Goal: Use online tool/utility: Utilize a website feature to perform a specific function

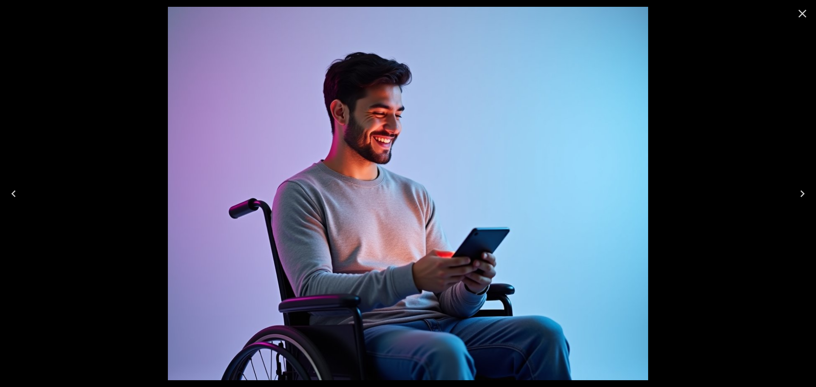
scroll to position [36, 0]
click at [807, 11] on icon "Close" at bounding box center [802, 14] width 14 height 14
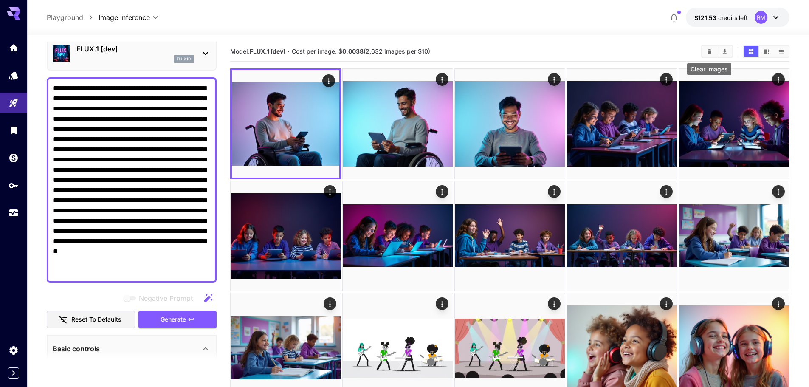
click at [711, 51] on icon "Clear Images" at bounding box center [710, 51] width 6 height 6
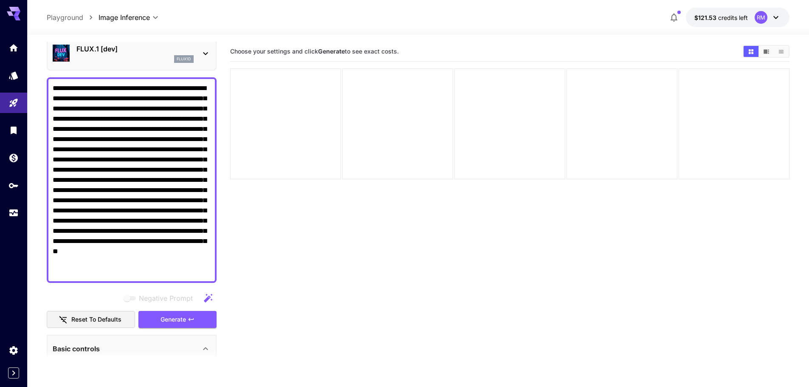
click at [199, 146] on textarea "**********" at bounding box center [132, 180] width 158 height 194
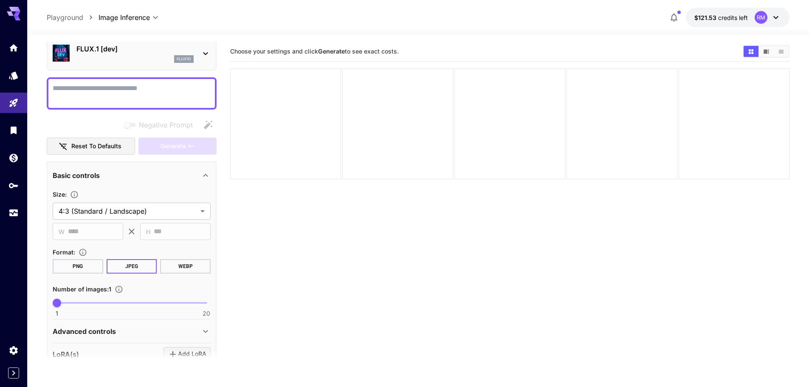
paste textarea "**********"
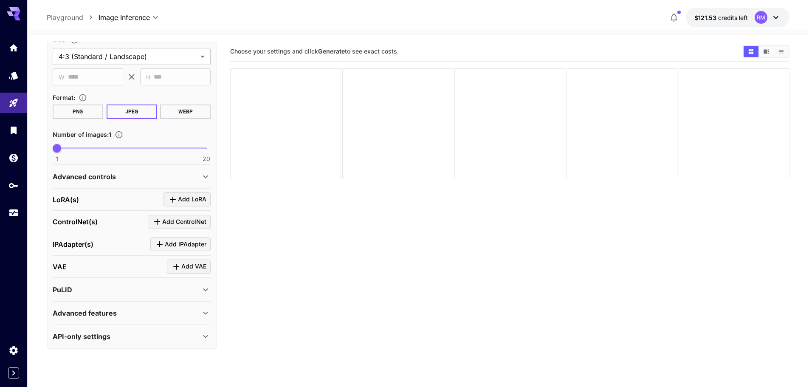
scroll to position [160, 0]
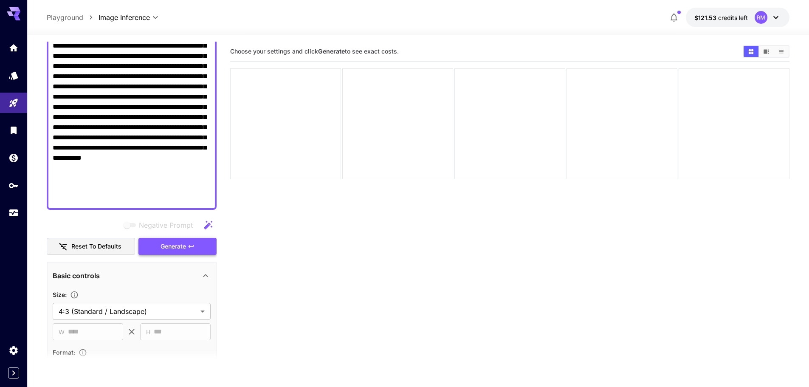
type textarea "**********"
click at [183, 240] on button "Generate" at bounding box center [178, 246] width 78 height 17
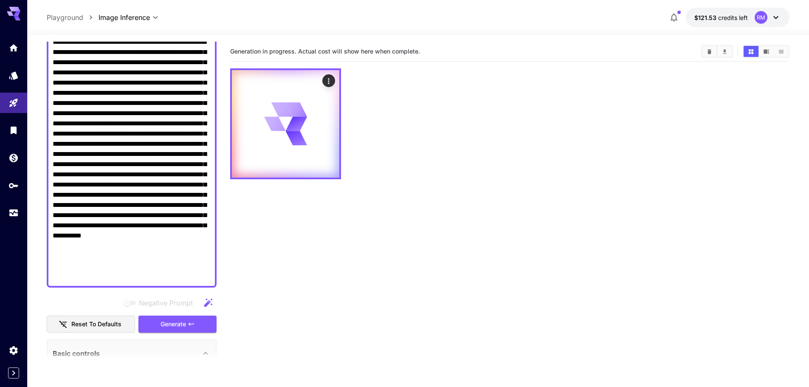
scroll to position [0, 0]
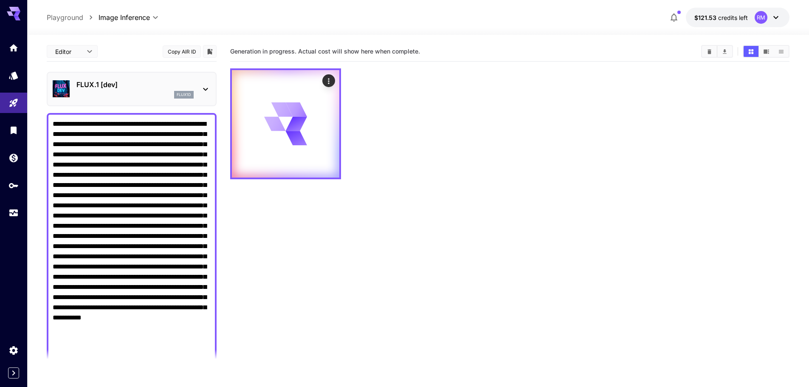
click at [142, 93] on div "flux1d" at bounding box center [134, 95] width 117 height 8
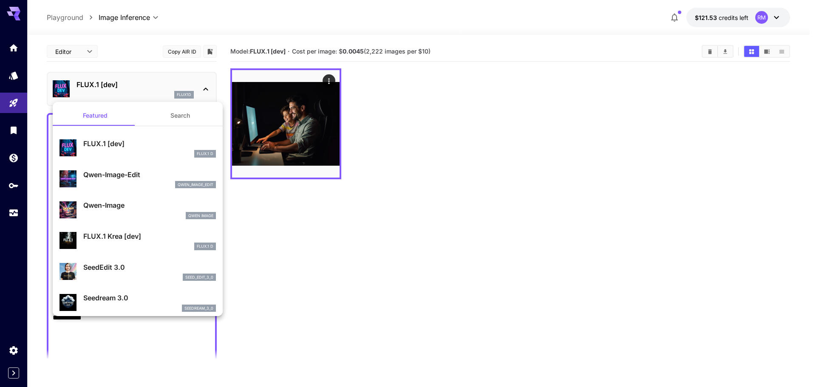
click at [133, 243] on div "FLUX.1 D" at bounding box center [149, 247] width 133 height 8
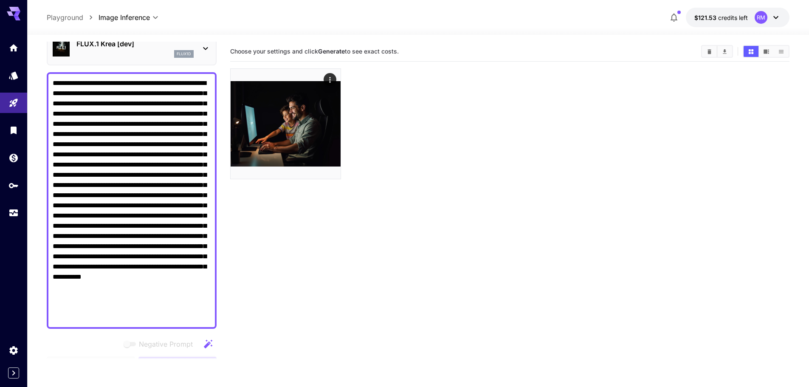
scroll to position [127, 0]
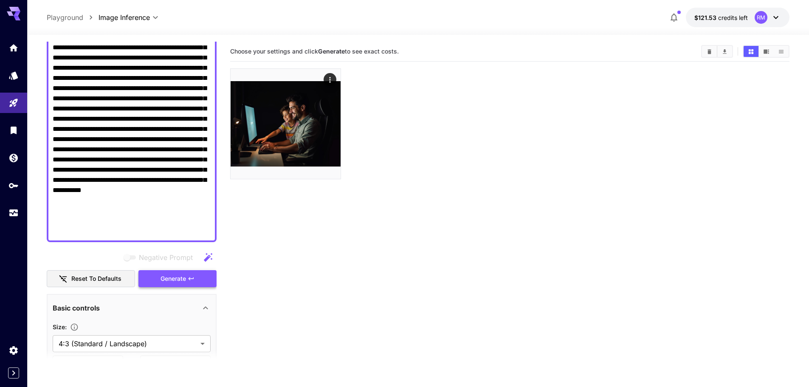
click at [192, 276] on icon "button" at bounding box center [191, 278] width 7 height 7
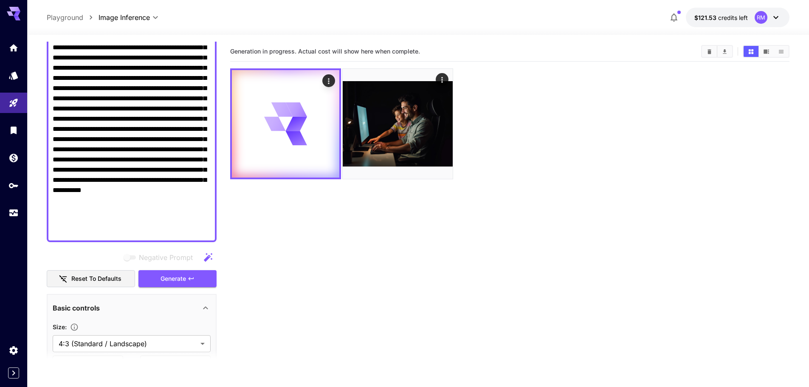
scroll to position [0, 0]
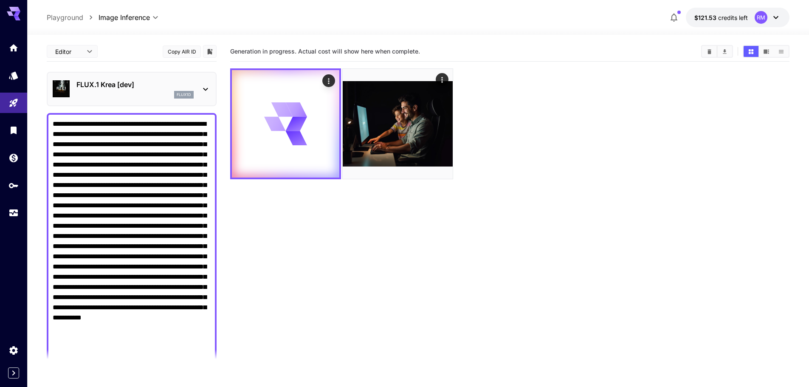
click at [153, 85] on p "FLUX.1 Krea [dev]" at bounding box center [134, 84] width 117 height 10
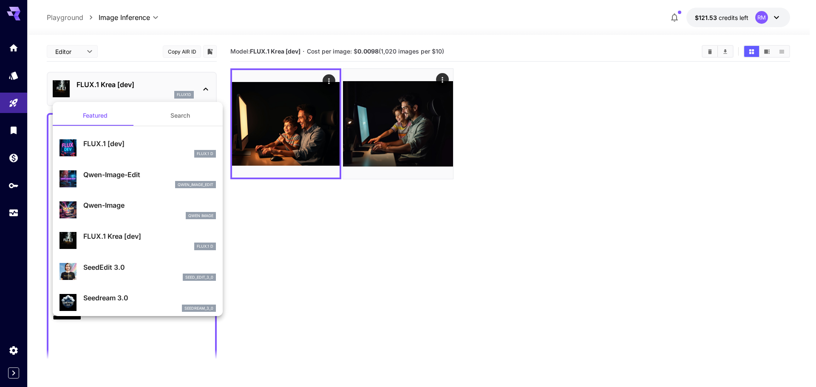
click at [135, 142] on p "FLUX.1 [dev]" at bounding box center [149, 144] width 133 height 10
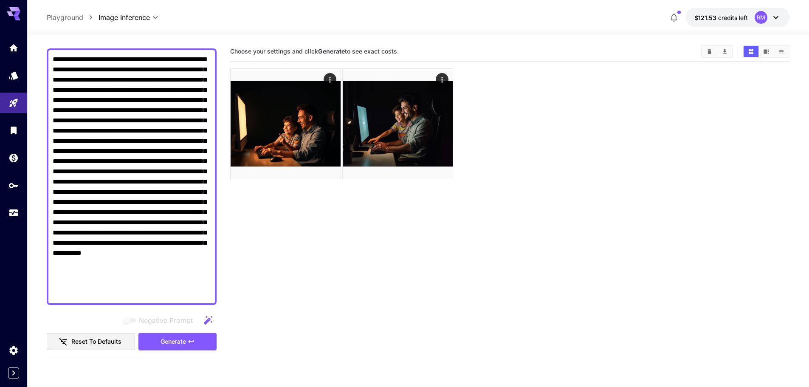
scroll to position [85, 0]
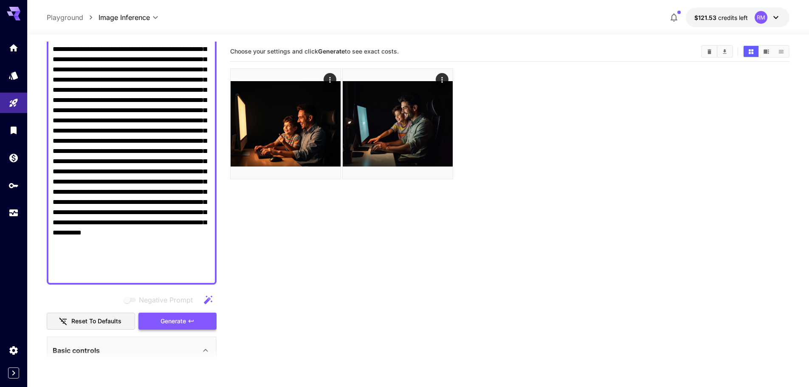
click at [200, 322] on button "Generate" at bounding box center [178, 321] width 78 height 17
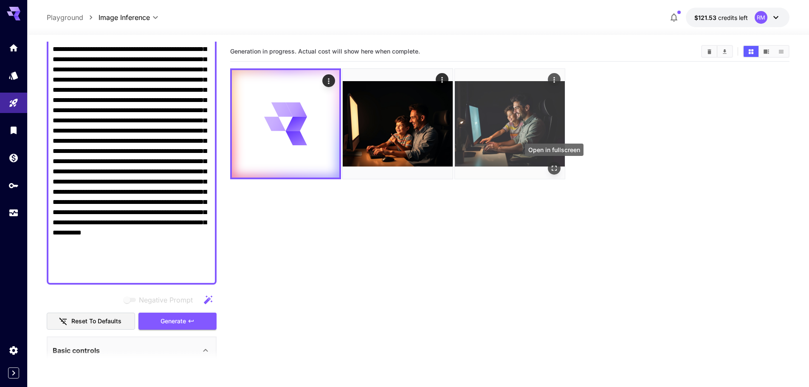
click at [553, 170] on icon "Open in fullscreen" at bounding box center [554, 168] width 5 height 5
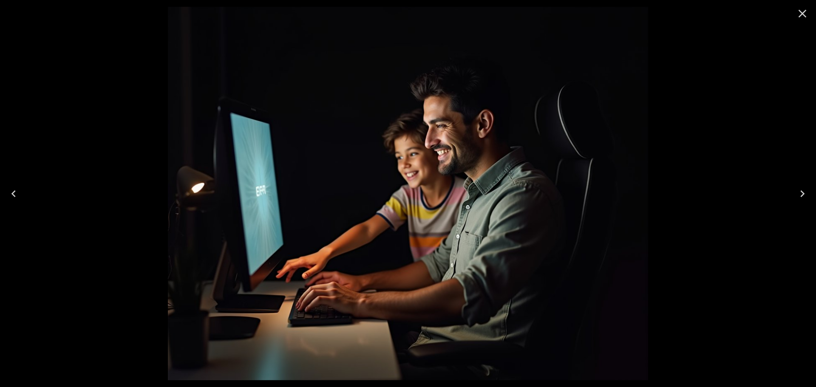
click at [800, 12] on icon "Close" at bounding box center [802, 14] width 14 height 14
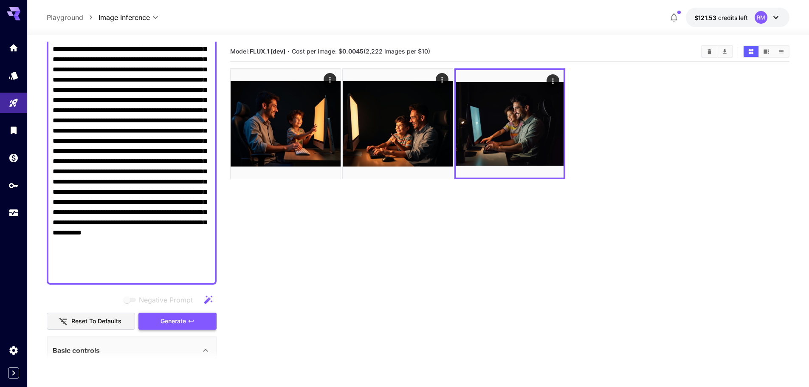
click at [210, 319] on button "Generate" at bounding box center [178, 321] width 78 height 17
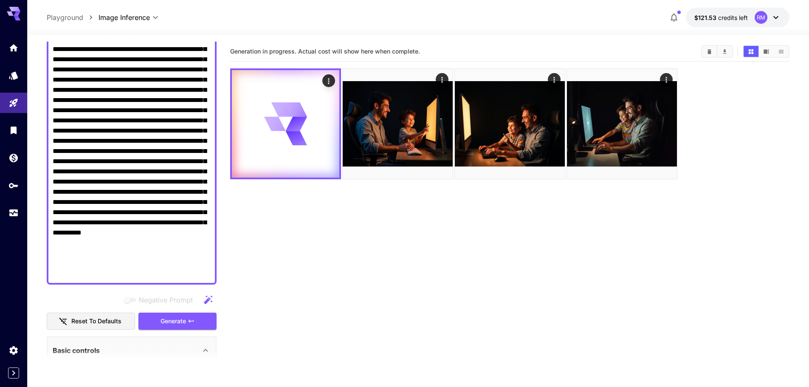
scroll to position [0, 0]
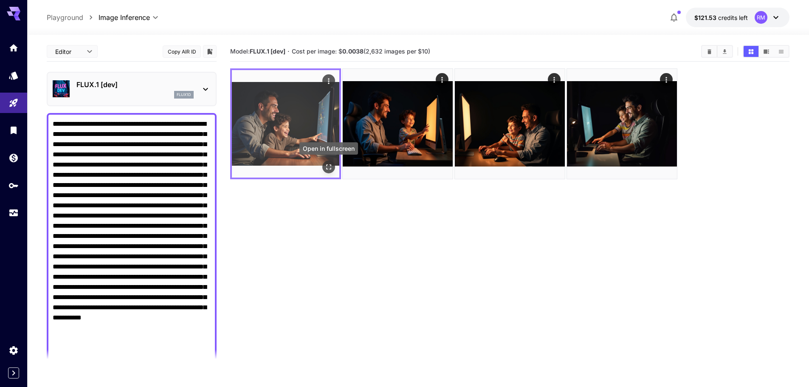
click at [329, 167] on icon "Open in fullscreen" at bounding box center [329, 167] width 8 height 8
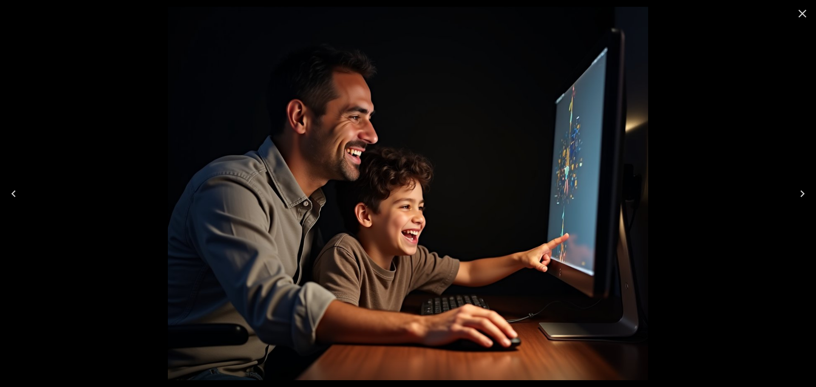
click at [797, 16] on icon "Close" at bounding box center [802, 14] width 14 height 14
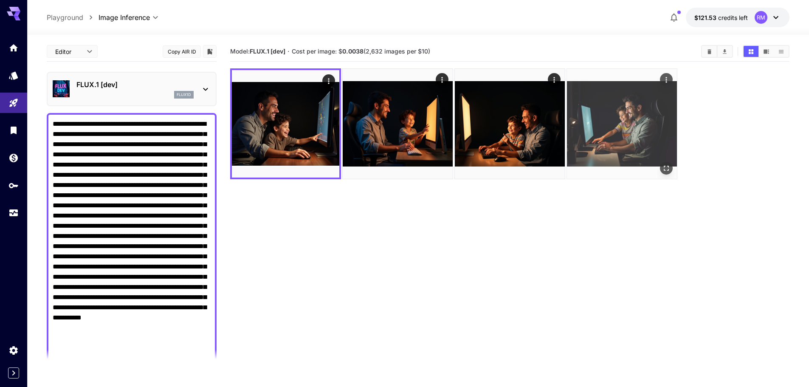
click at [666, 166] on icon "Open in fullscreen" at bounding box center [666, 168] width 5 height 5
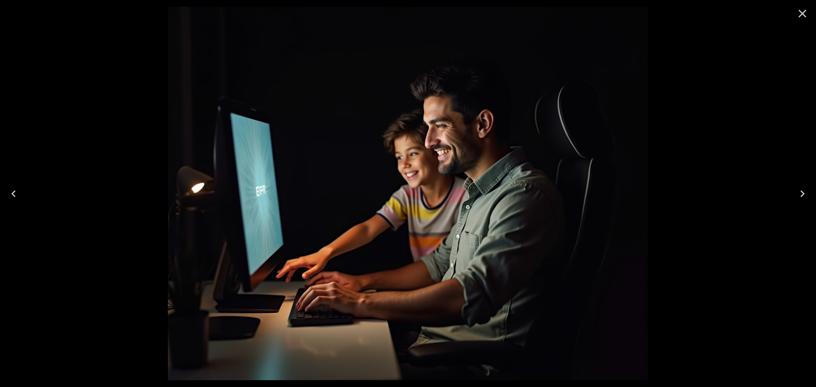
click at [795, 13] on button "Close" at bounding box center [802, 13] width 20 height 20
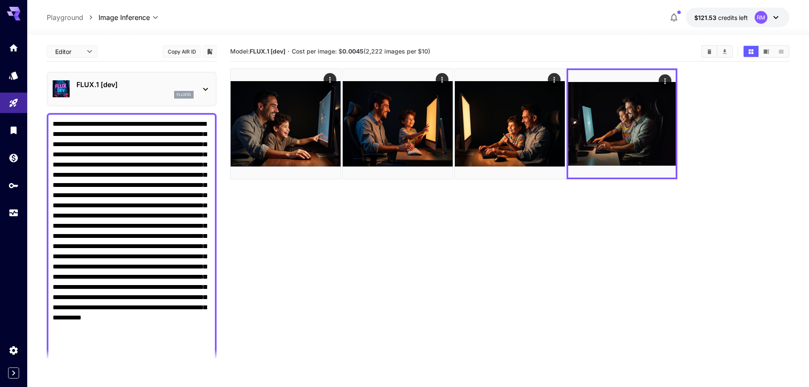
click at [142, 214] on textarea "Negative Prompt" at bounding box center [132, 241] width 158 height 245
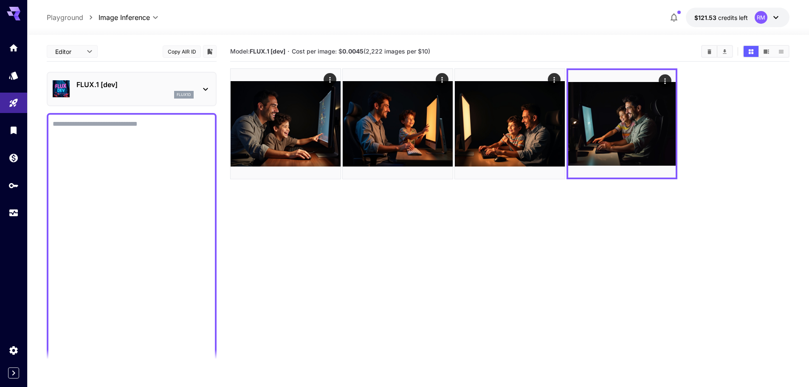
paste textarea "**********"
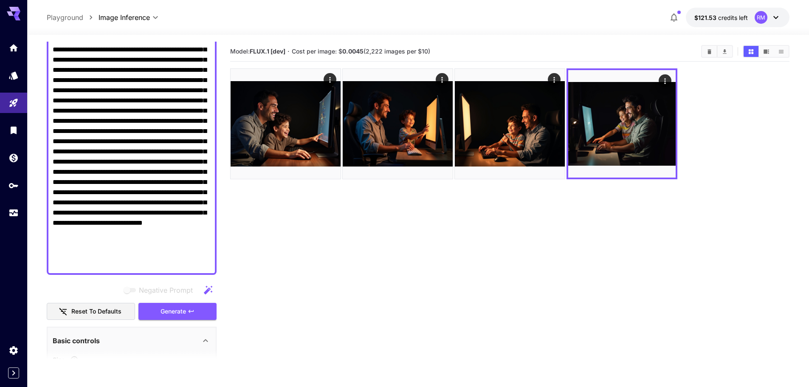
scroll to position [140, 0]
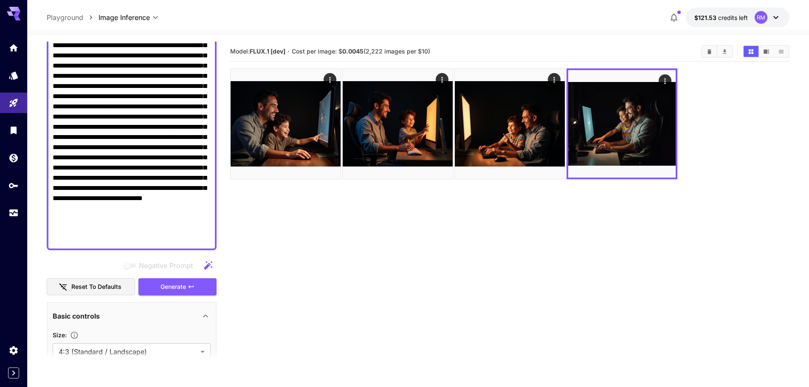
type textarea "**********"
click at [210, 277] on div "Negative Prompt Reset to defaults Generate" at bounding box center [132, 276] width 170 height 39
click at [209, 283] on button "Generate" at bounding box center [178, 286] width 78 height 17
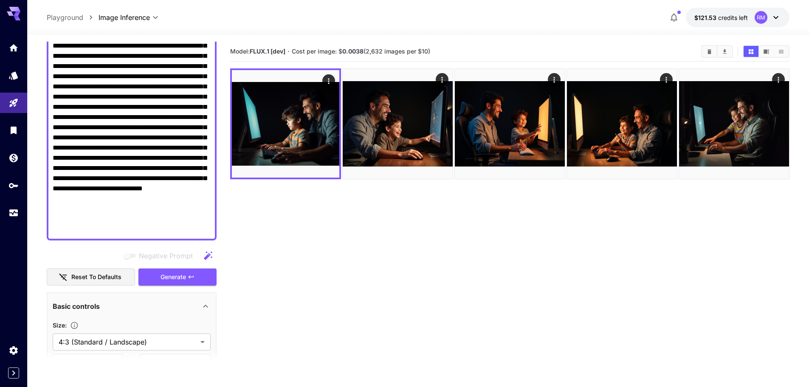
scroll to position [225, 0]
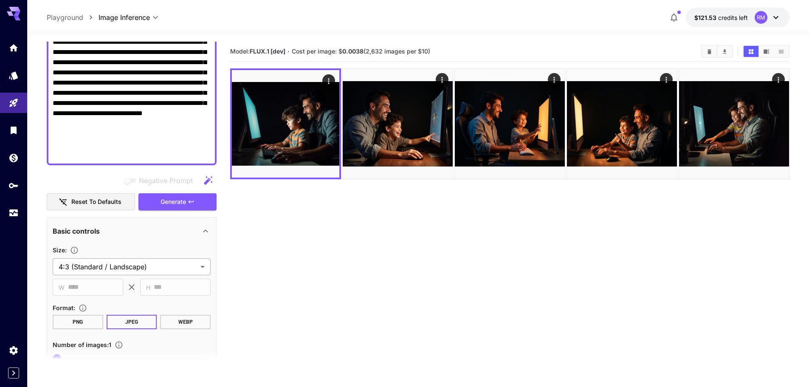
click at [102, 266] on body "**********" at bounding box center [404, 227] width 809 height 454
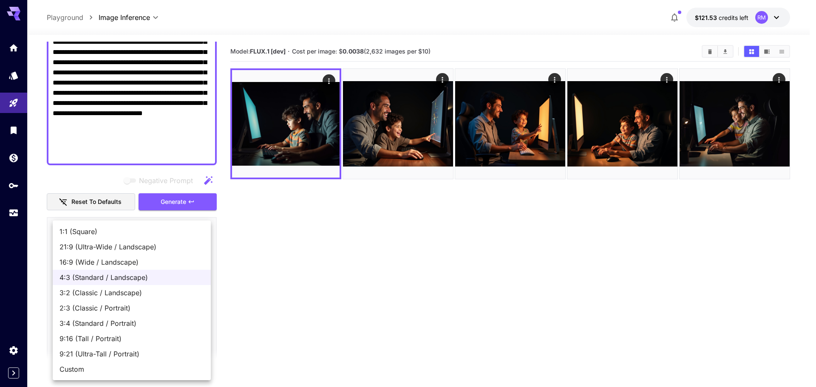
click at [105, 267] on span "16:9 (Wide / Landscape)" at bounding box center [131, 262] width 144 height 10
type input "**********"
type input "****"
type input "***"
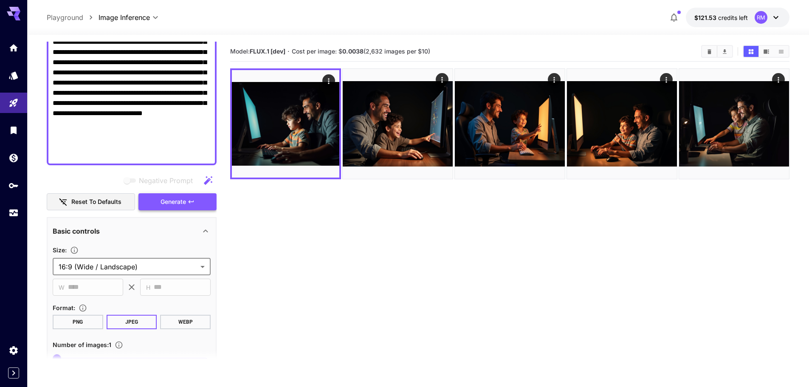
click at [181, 208] on button "Generate" at bounding box center [178, 201] width 78 height 17
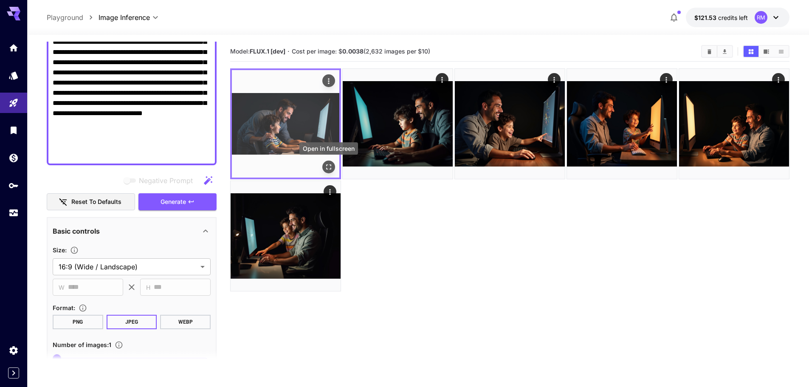
click at [329, 163] on icon "Open in fullscreen" at bounding box center [329, 167] width 8 height 8
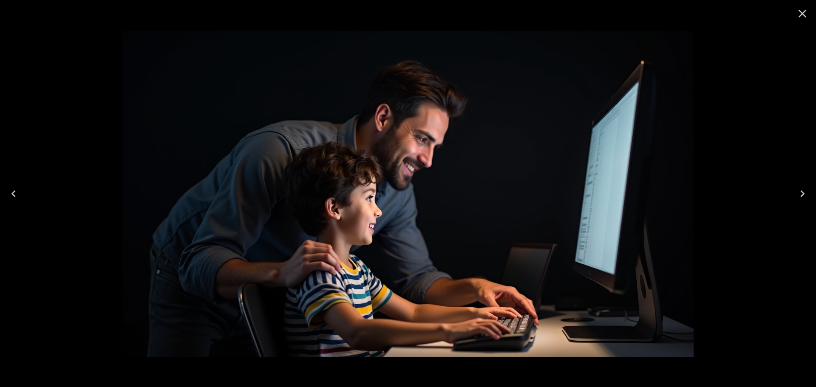
click at [800, 11] on icon "Close" at bounding box center [802, 14] width 8 height 8
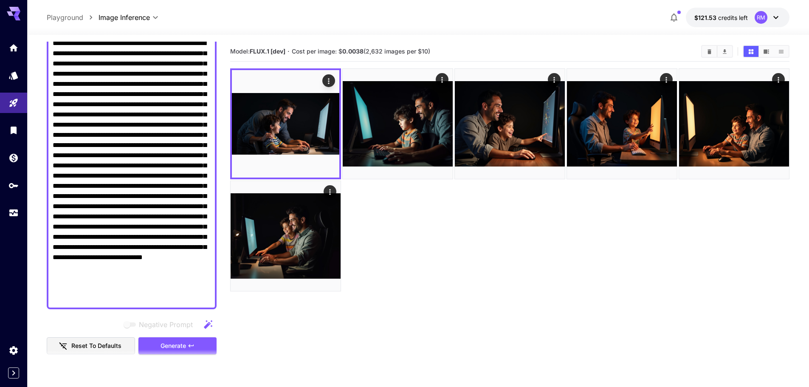
scroll to position [55, 0]
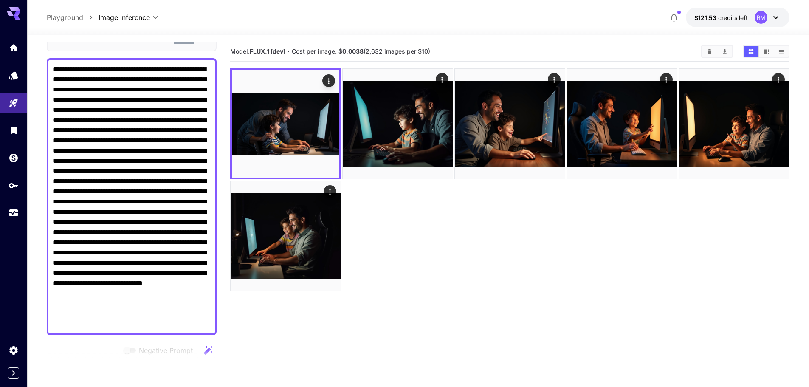
click at [185, 74] on textarea "Negative Prompt" at bounding box center [132, 196] width 158 height 265
click at [147, 74] on textarea "Negative Prompt" at bounding box center [132, 196] width 158 height 265
click at [92, 82] on textarea "Negative Prompt" at bounding box center [132, 196] width 158 height 265
click at [138, 78] on textarea "Negative Prompt" at bounding box center [132, 196] width 158 height 265
click at [129, 89] on textarea "Negative Prompt" at bounding box center [132, 196] width 158 height 265
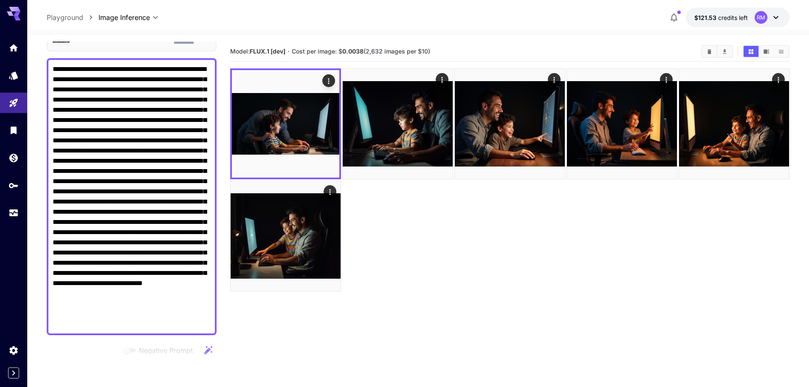
click at [172, 95] on textarea "Negative Prompt" at bounding box center [132, 196] width 158 height 265
click at [139, 99] on textarea "Negative Prompt" at bounding box center [132, 196] width 158 height 265
click at [162, 97] on textarea "Negative Prompt" at bounding box center [132, 196] width 158 height 265
click at [163, 97] on textarea "Negative Prompt" at bounding box center [132, 196] width 158 height 265
drag, startPoint x: 116, startPoint y: 161, endPoint x: 162, endPoint y: 159, distance: 46.4
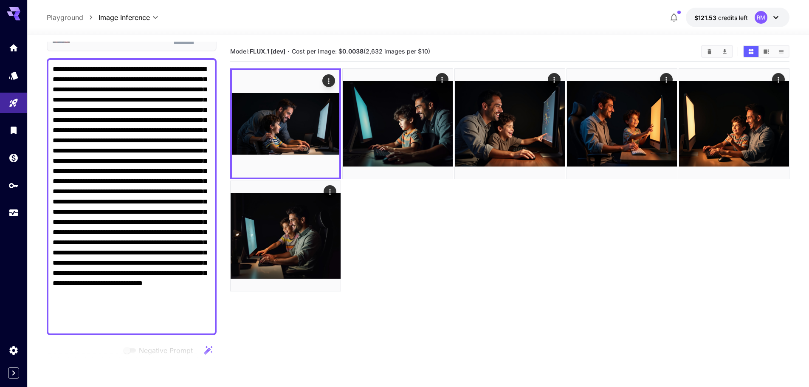
click at [162, 159] on textarea "Negative Prompt" at bounding box center [132, 196] width 158 height 265
drag, startPoint x: 81, startPoint y: 119, endPoint x: 109, endPoint y: 122, distance: 28.2
click at [109, 122] on textarea "Negative Prompt" at bounding box center [132, 196] width 158 height 265
click at [115, 197] on textarea "Negative Prompt" at bounding box center [132, 196] width 158 height 265
click at [142, 187] on textarea "Negative Prompt" at bounding box center [132, 196] width 158 height 265
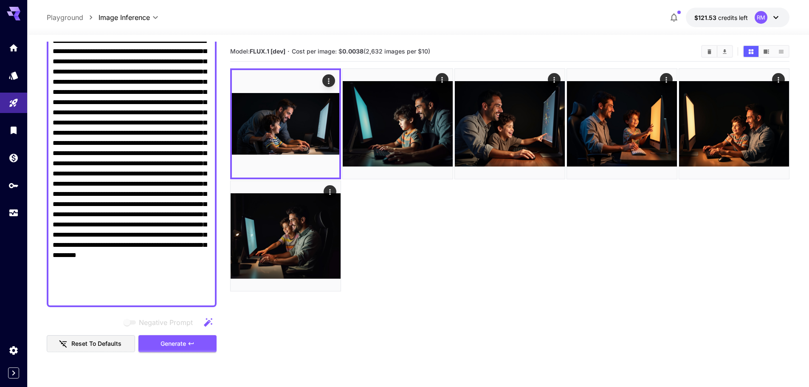
scroll to position [97, 0]
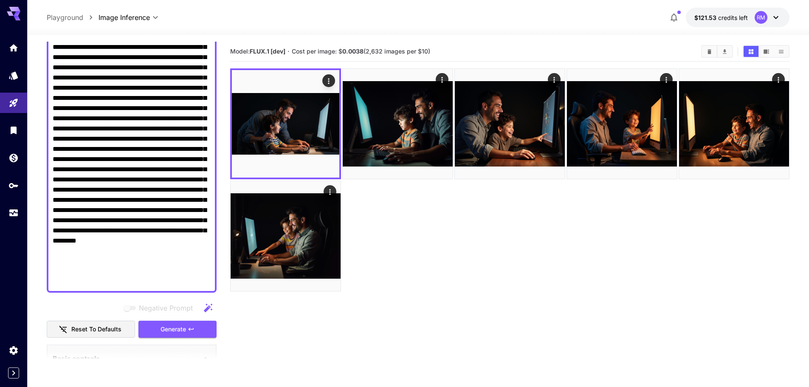
drag, startPoint x: 192, startPoint y: 181, endPoint x: 117, endPoint y: 231, distance: 90.6
click at [117, 231] on textarea "Negative Prompt" at bounding box center [132, 154] width 158 height 265
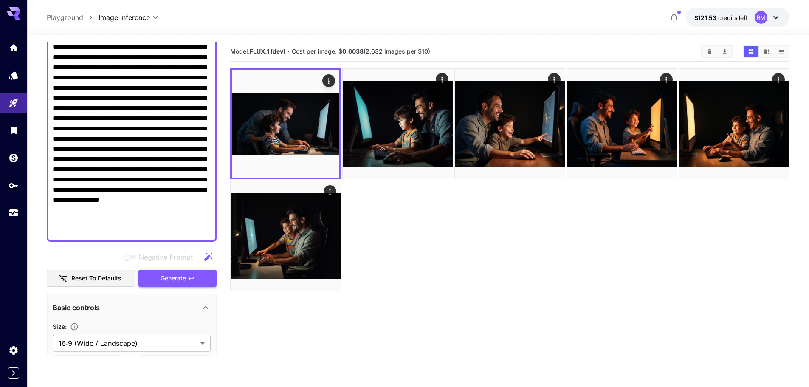
click at [183, 283] on span "Generate" at bounding box center [173, 278] width 25 height 11
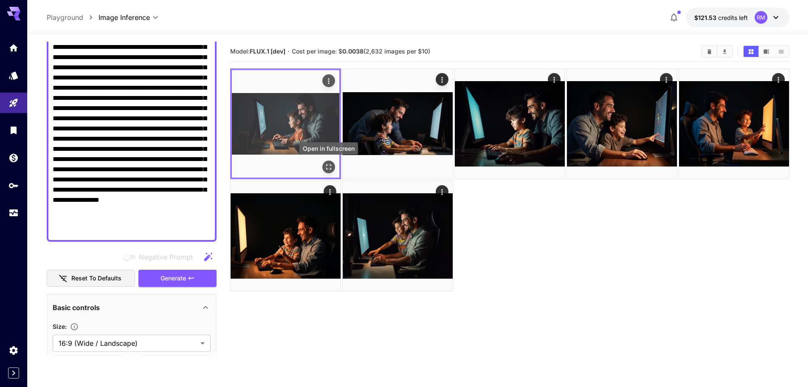
click at [330, 164] on icon "Open in fullscreen" at bounding box center [329, 167] width 8 height 8
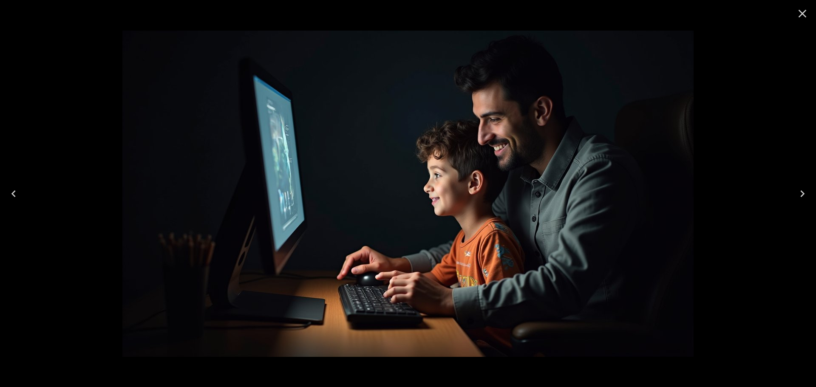
click at [807, 22] on button "Close" at bounding box center [802, 13] width 20 height 20
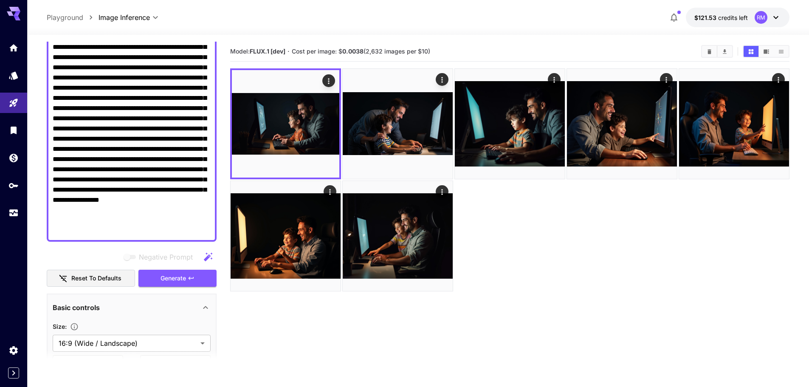
click at [143, 175] on textarea "Negative Prompt" at bounding box center [132, 129] width 158 height 214
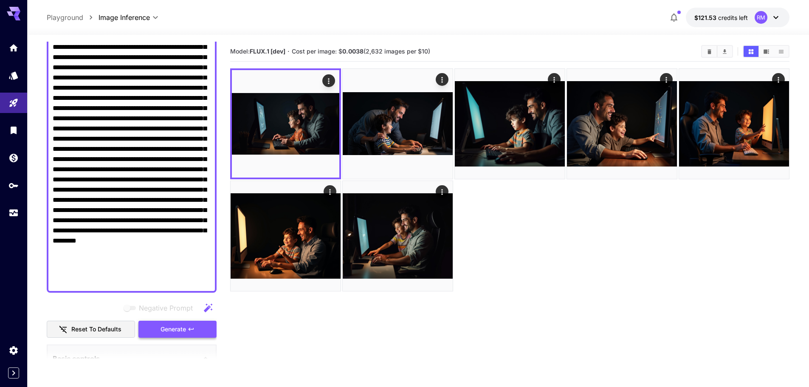
click at [179, 337] on button "Generate" at bounding box center [178, 329] width 78 height 17
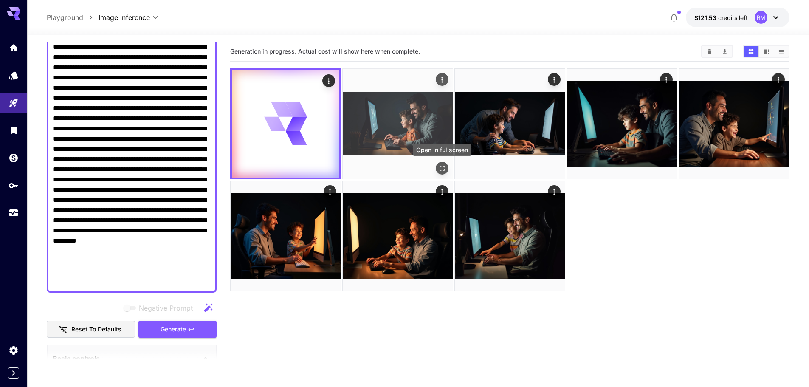
click at [440, 169] on icon "Open in fullscreen" at bounding box center [442, 168] width 8 height 8
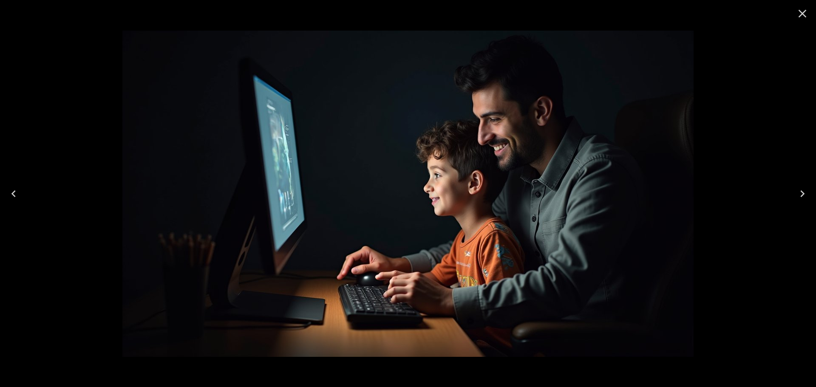
click at [803, 17] on icon "Close" at bounding box center [802, 14] width 14 height 14
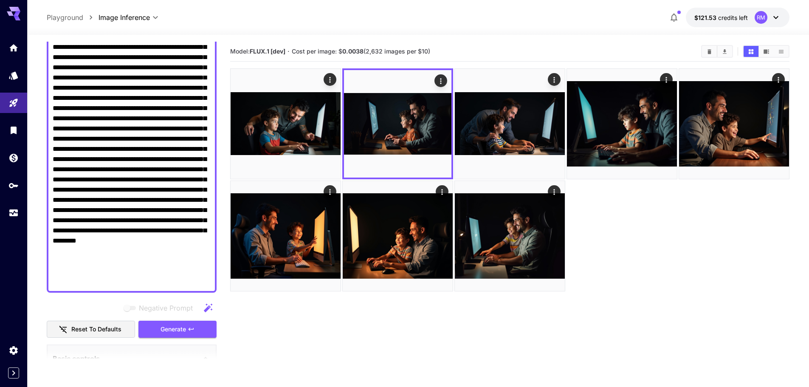
type textarea "**********"
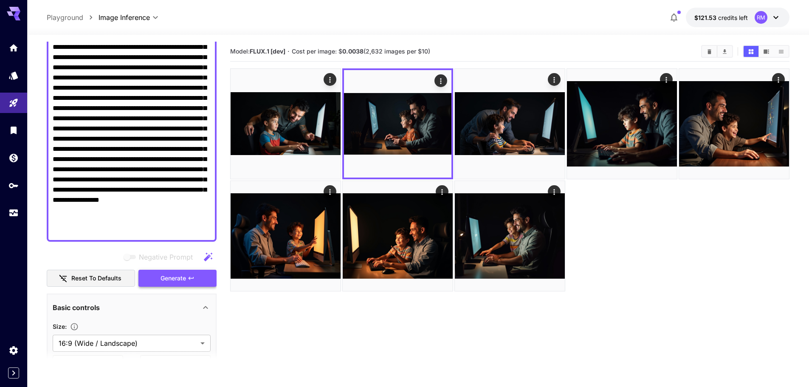
click at [187, 280] on button "Generate" at bounding box center [178, 278] width 78 height 17
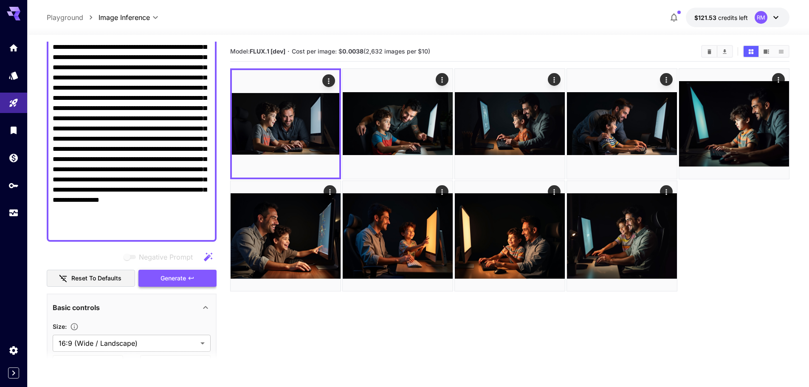
click at [196, 273] on button "Generate" at bounding box center [178, 278] width 78 height 17
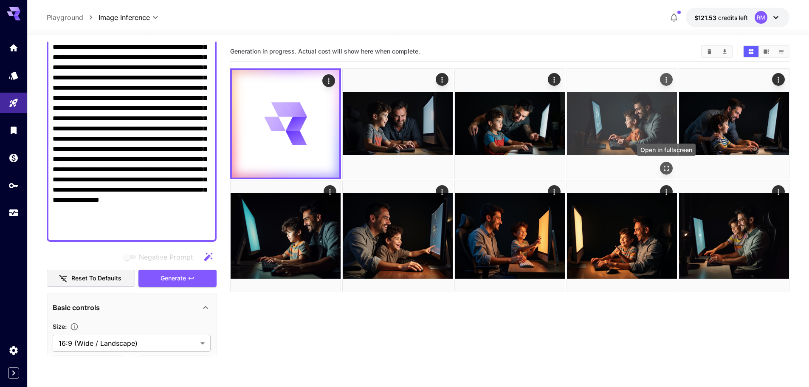
click at [665, 166] on icon "Open in fullscreen" at bounding box center [666, 168] width 5 height 5
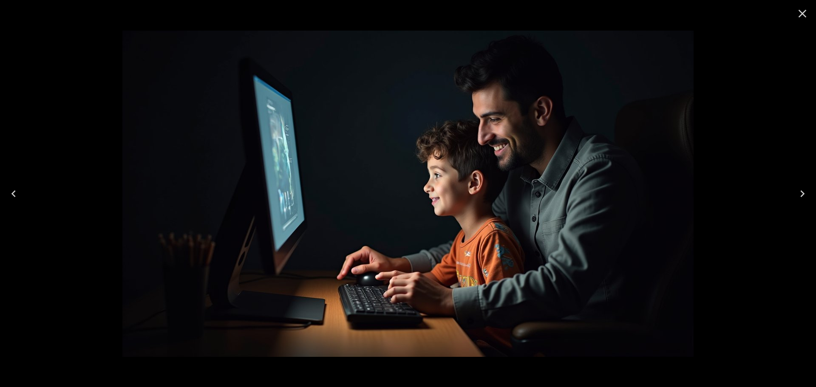
click at [798, 14] on icon "Close" at bounding box center [802, 14] width 14 height 14
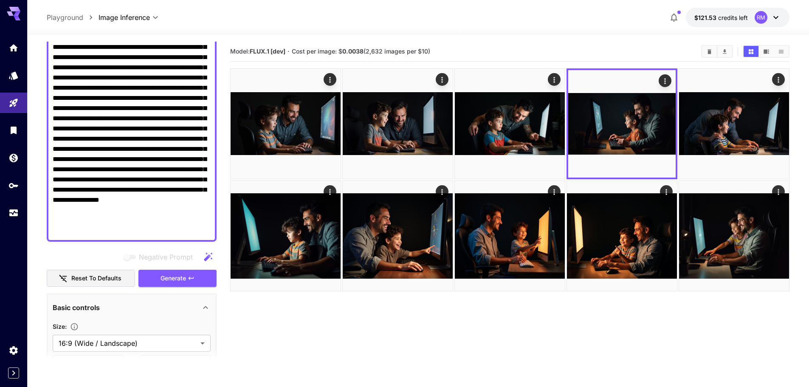
click at [71, 124] on textarea "Negative Prompt" at bounding box center [132, 129] width 158 height 214
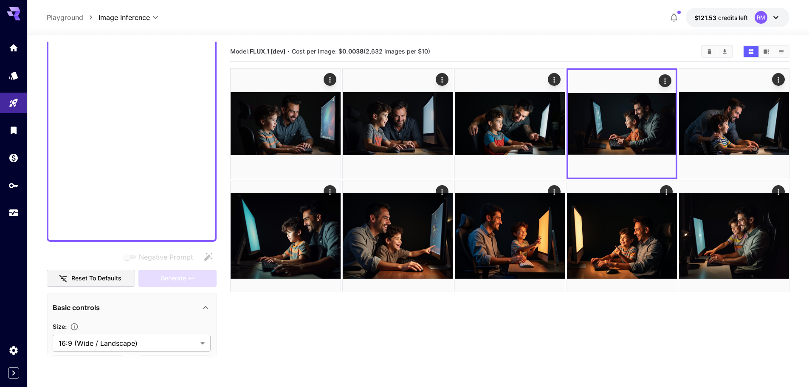
scroll to position [78, 0]
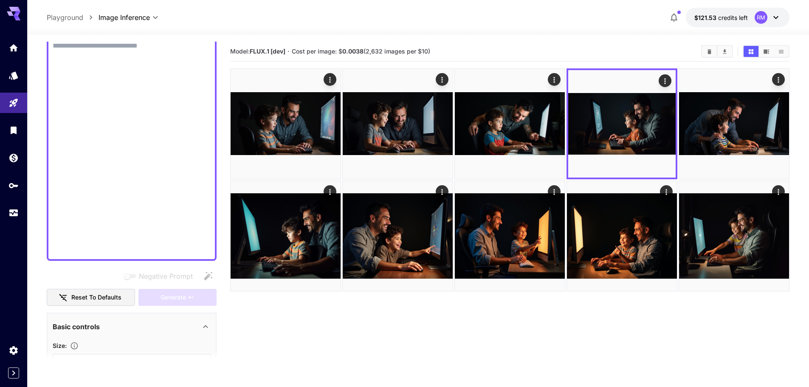
paste textarea "**********"
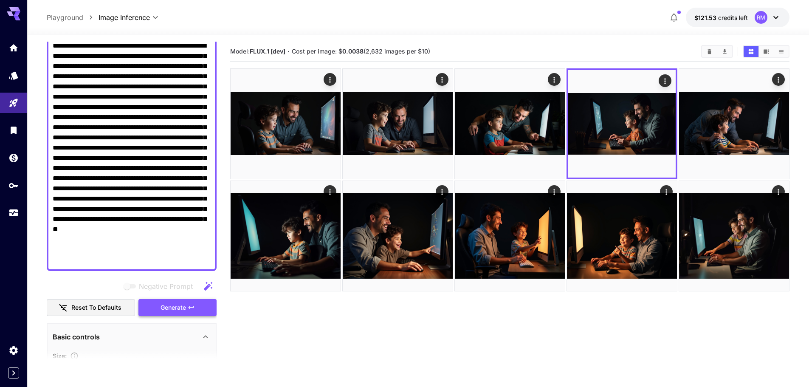
type textarea "**********"
click at [193, 311] on icon "button" at bounding box center [191, 307] width 7 height 7
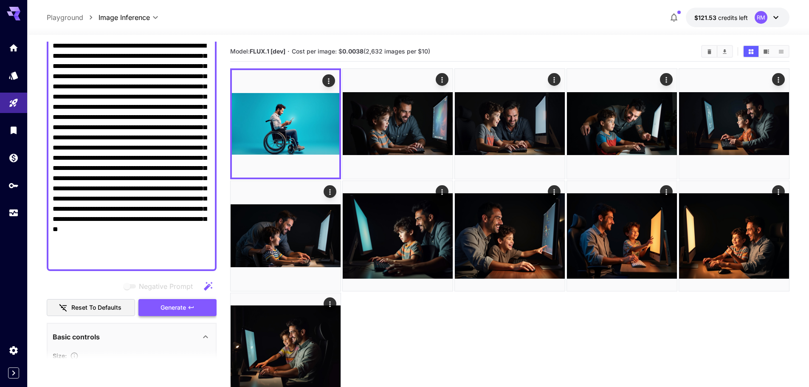
click at [178, 307] on span "Generate" at bounding box center [173, 308] width 25 height 11
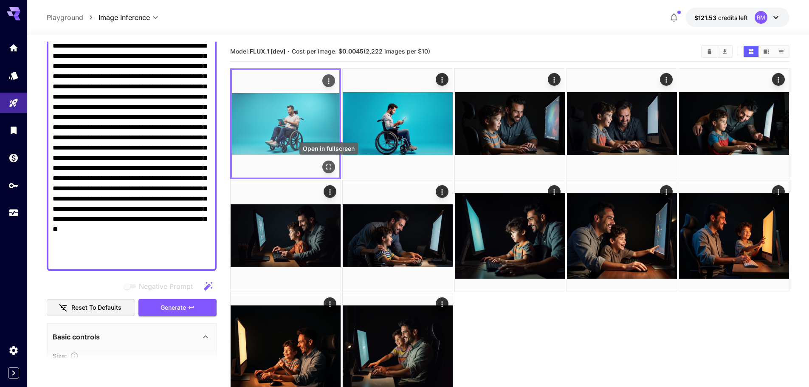
click at [326, 166] on icon "Open in fullscreen" at bounding box center [329, 167] width 8 height 8
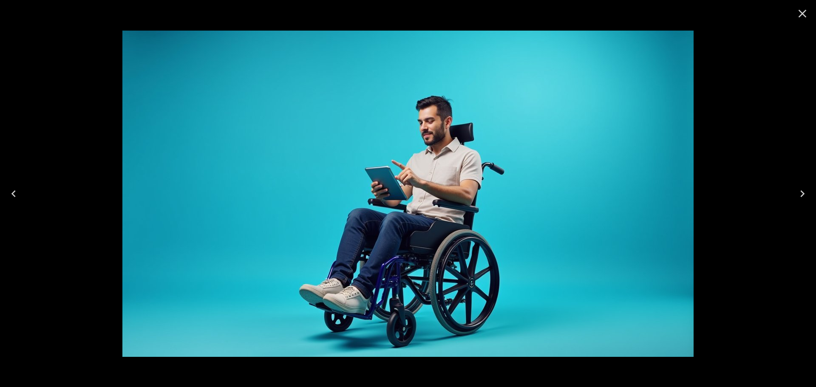
click at [809, 16] on button "Close" at bounding box center [802, 13] width 20 height 20
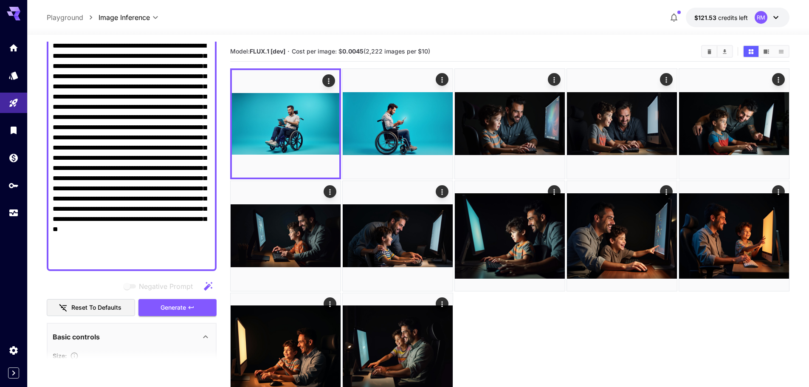
click at [166, 142] on textarea "Negative Prompt" at bounding box center [132, 153] width 158 height 224
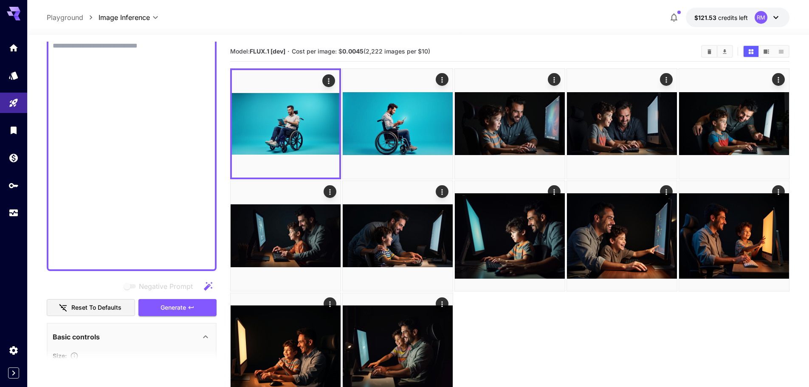
paste textarea "**********"
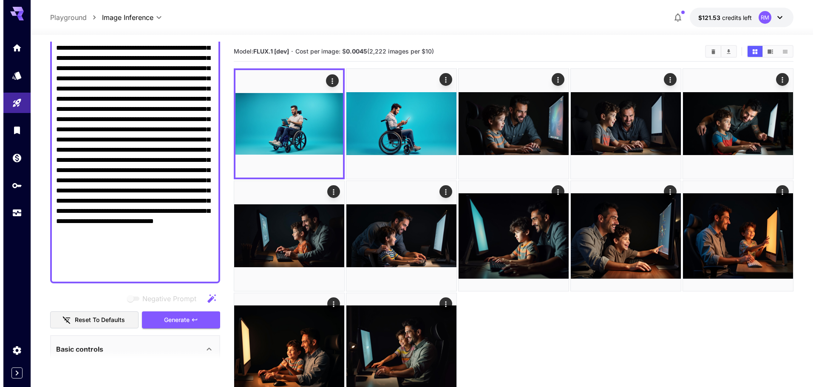
scroll to position [206, 0]
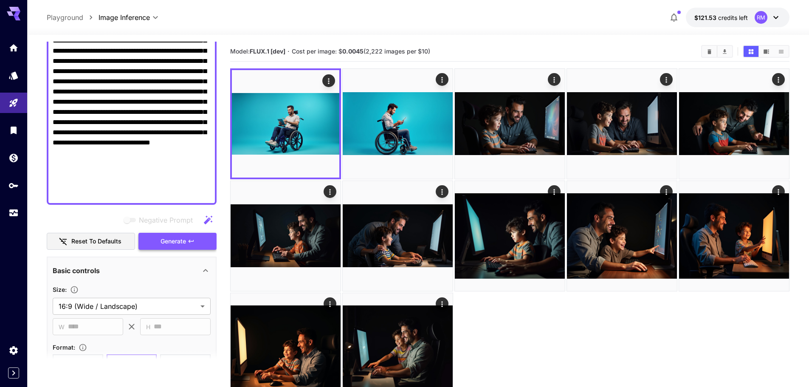
type textarea "**********"
click at [198, 237] on button "Generate" at bounding box center [178, 241] width 78 height 17
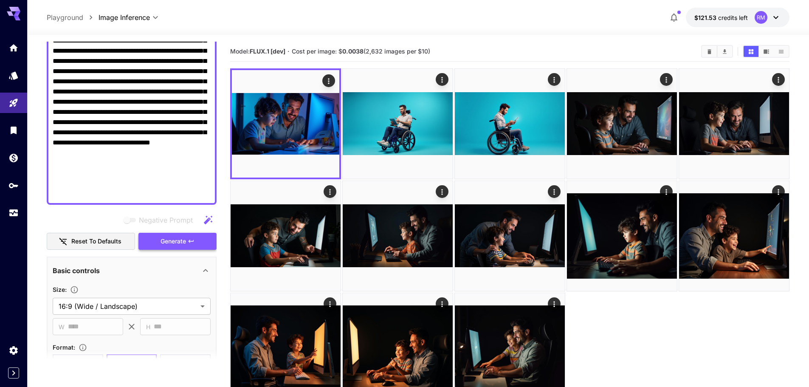
click at [175, 245] on span "Generate" at bounding box center [173, 241] width 25 height 11
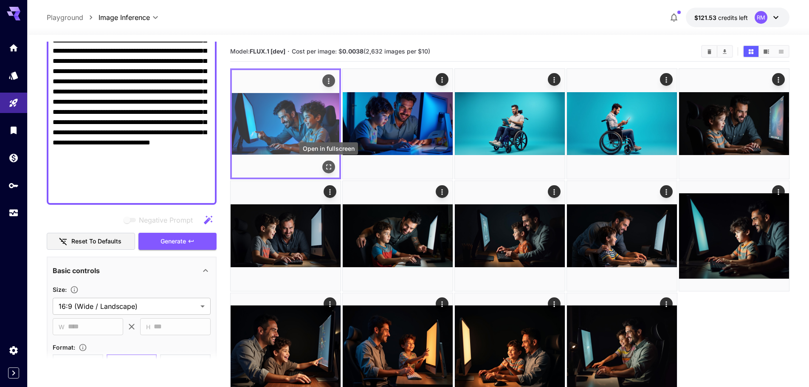
click at [330, 167] on icon "Open in fullscreen" at bounding box center [329, 167] width 8 height 8
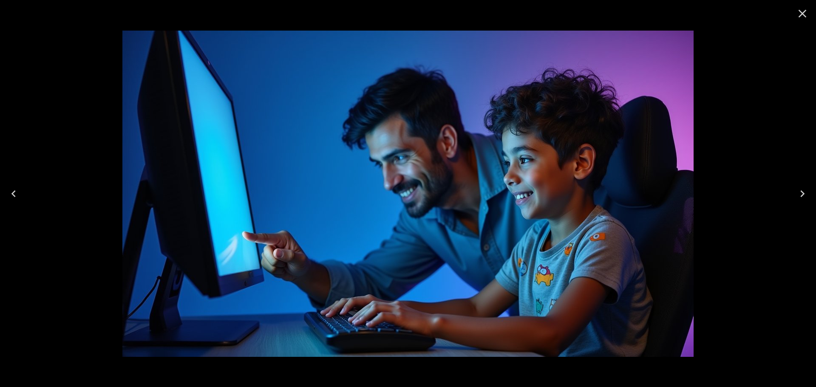
scroll to position [206, 0]
drag, startPoint x: 810, startPoint y: 13, endPoint x: 744, endPoint y: 55, distance: 79.1
click at [810, 13] on button "Close" at bounding box center [802, 13] width 20 height 20
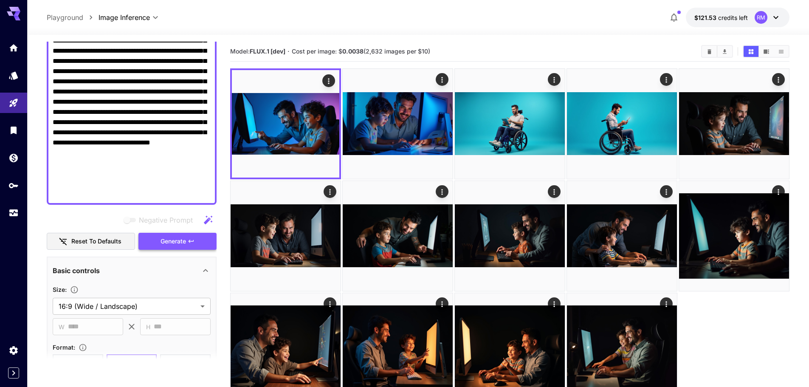
click at [170, 243] on span "Generate" at bounding box center [173, 241] width 25 height 11
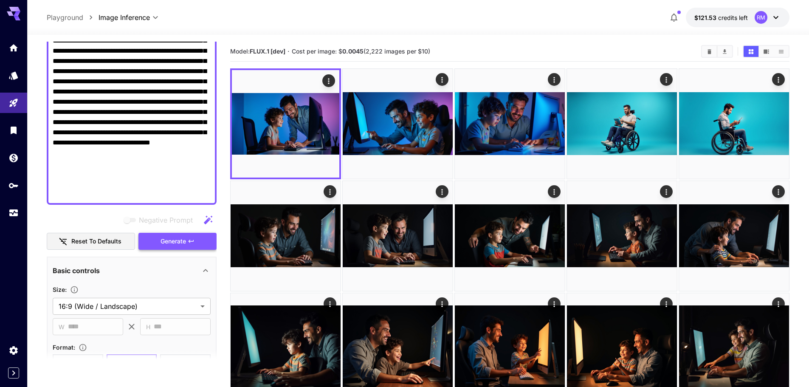
click at [177, 238] on span "Generate" at bounding box center [173, 241] width 25 height 11
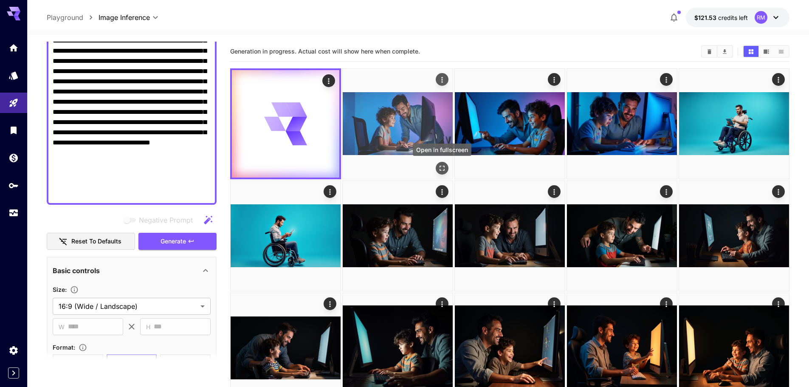
click at [446, 165] on icon "Open in fullscreen" at bounding box center [442, 168] width 8 height 8
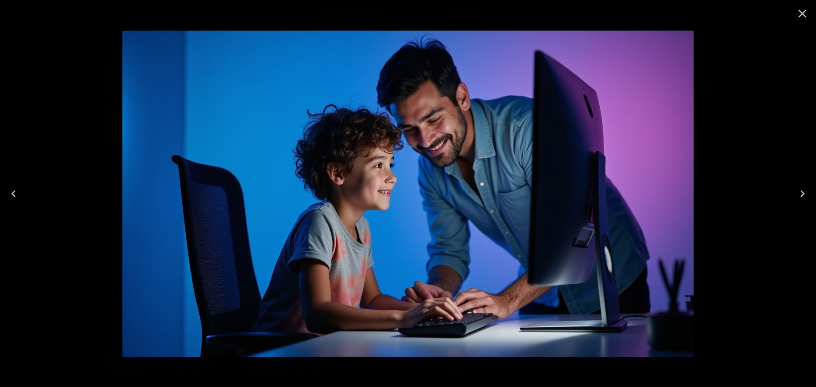
click at [794, 17] on button "Close" at bounding box center [802, 13] width 20 height 20
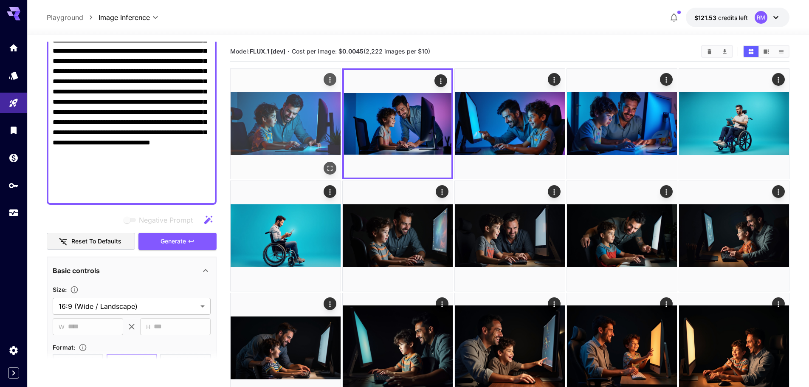
click at [327, 165] on icon "Open in fullscreen" at bounding box center [330, 168] width 8 height 8
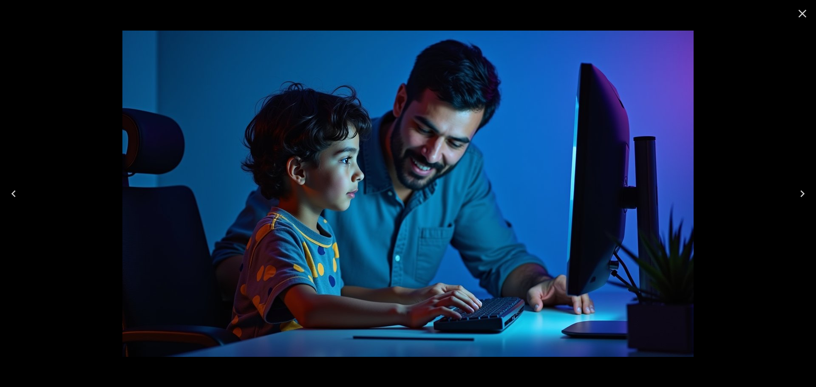
click at [809, 13] on button "Close" at bounding box center [802, 13] width 20 height 20
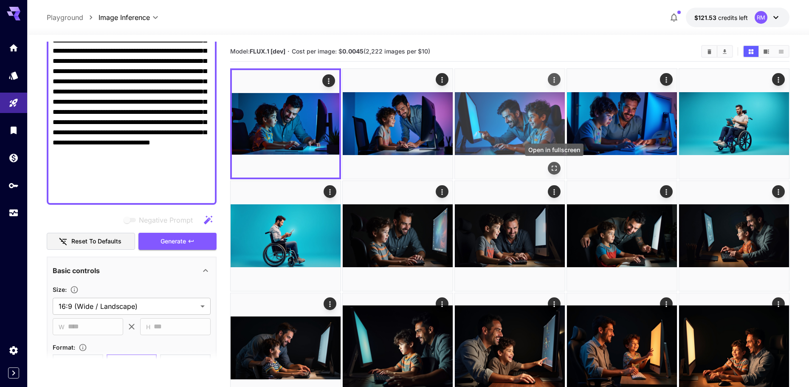
click at [556, 165] on icon "Open in fullscreen" at bounding box center [554, 168] width 8 height 8
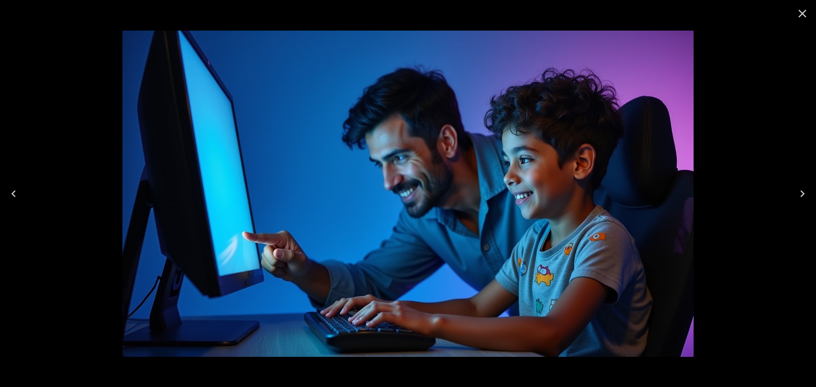
click at [795, 16] on button "Close" at bounding box center [802, 13] width 20 height 20
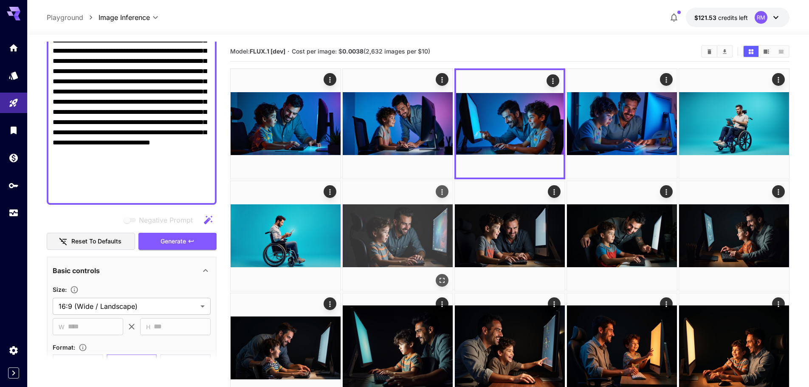
click at [432, 251] on img at bounding box center [398, 236] width 110 height 110
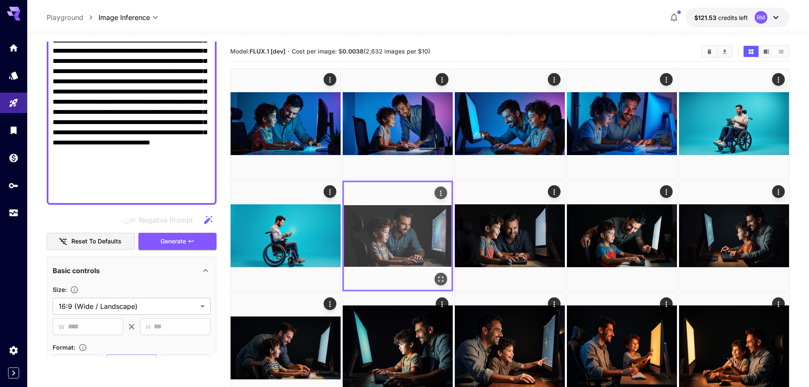
click at [440, 273] on div "Open in fullscreen" at bounding box center [441, 279] width 13 height 13
click at [440, 277] on icon "Open in fullscreen" at bounding box center [441, 279] width 8 height 8
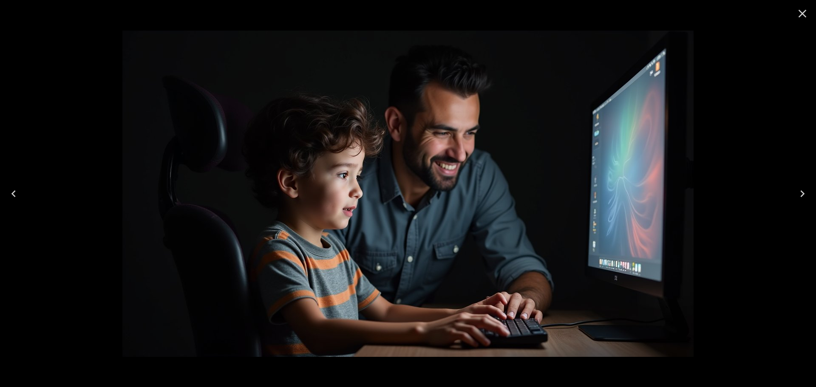
click at [806, 11] on icon "Close" at bounding box center [802, 14] width 14 height 14
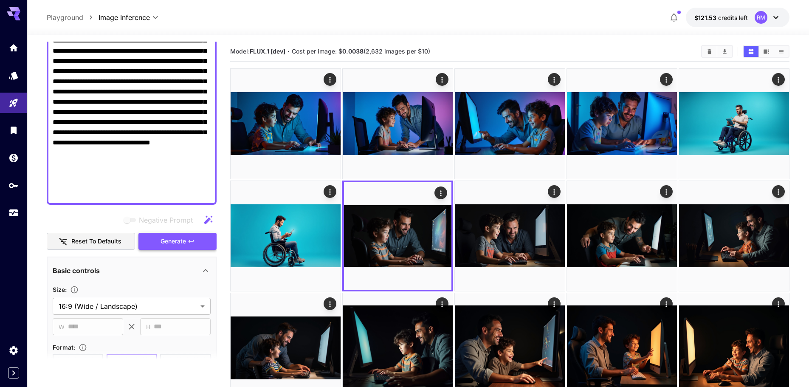
click at [154, 243] on button "Generate" at bounding box center [178, 241] width 78 height 17
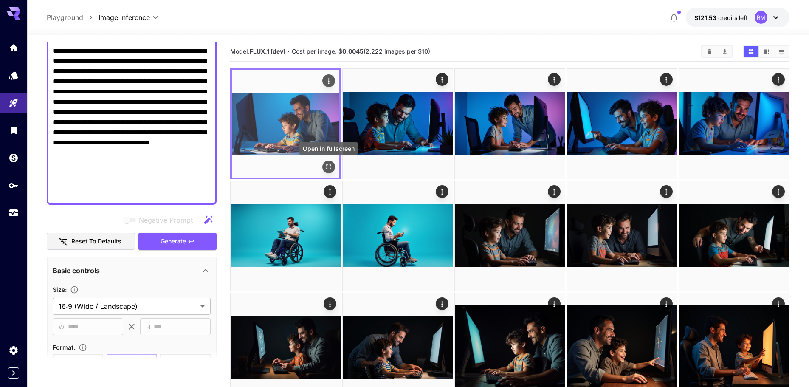
click at [328, 168] on icon "Open in fullscreen" at bounding box center [329, 167] width 8 height 8
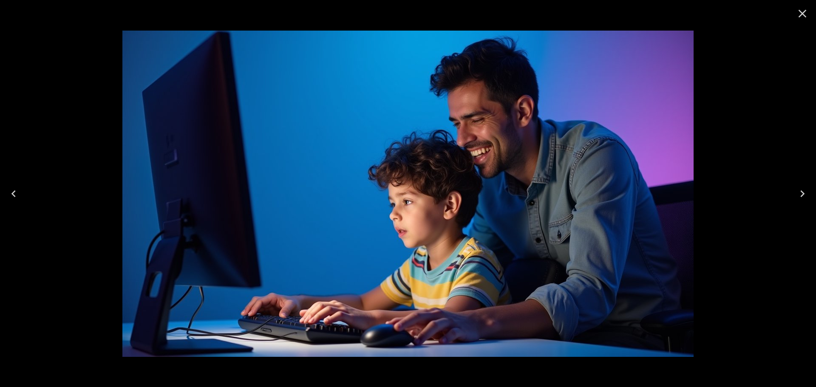
click at [798, 13] on icon "Close" at bounding box center [802, 14] width 14 height 14
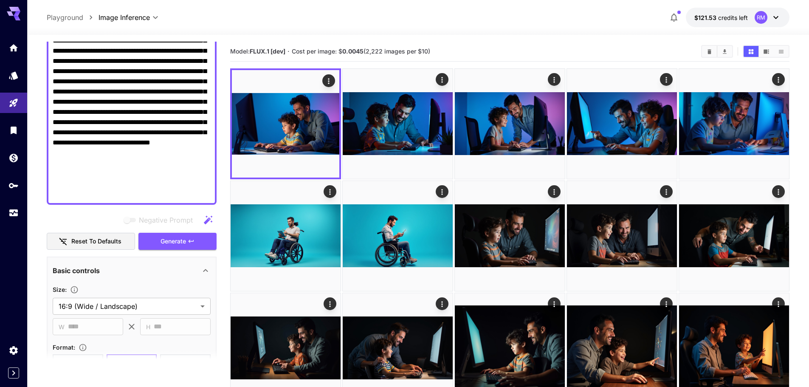
click at [111, 164] on textarea "Negative Prompt" at bounding box center [132, 56] width 158 height 286
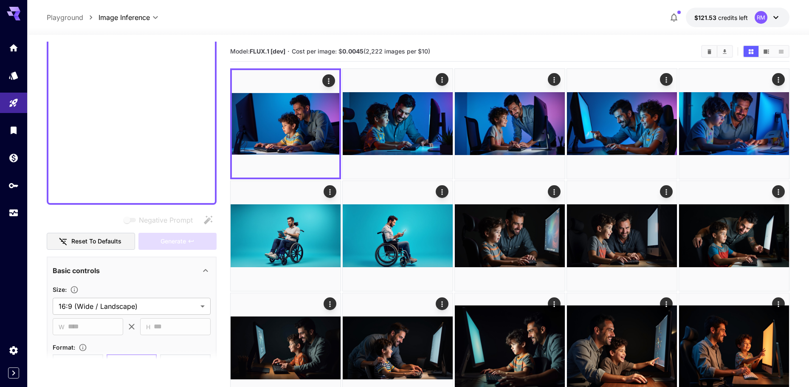
scroll to position [78, 0]
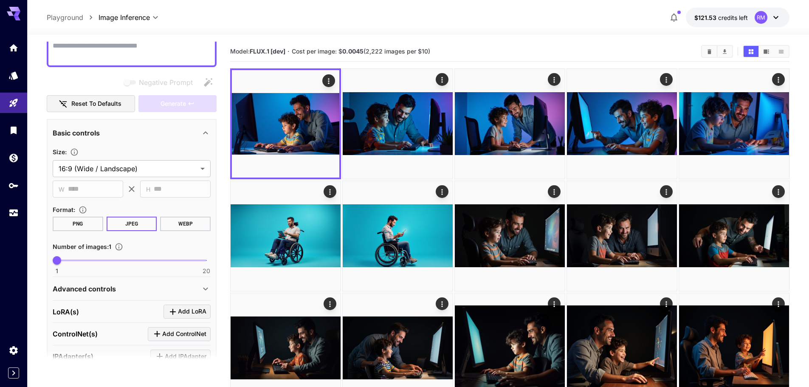
paste textarea "**********"
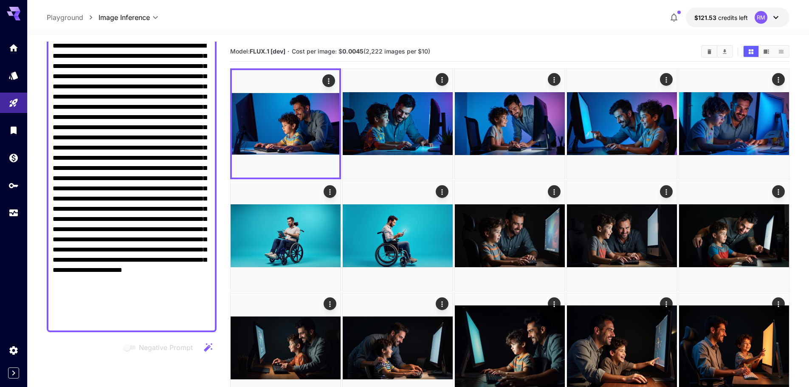
scroll to position [206, 0]
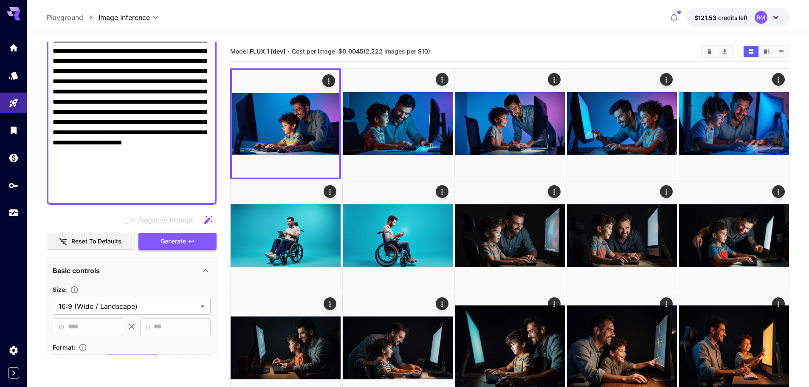
type textarea "**********"
click at [201, 243] on button "Generate" at bounding box center [178, 241] width 78 height 17
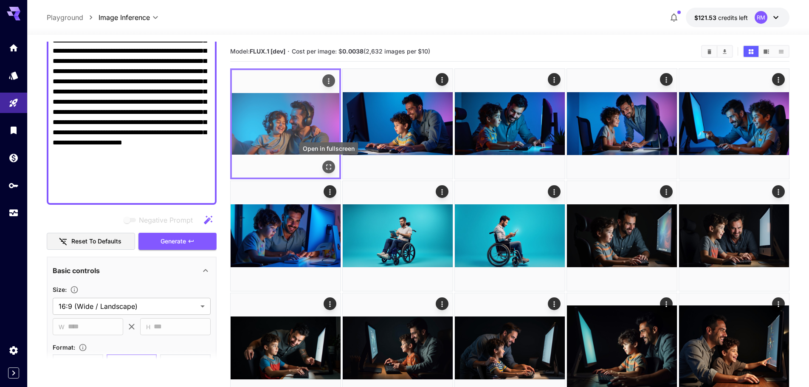
click at [329, 170] on icon "Open in fullscreen" at bounding box center [329, 167] width 8 height 8
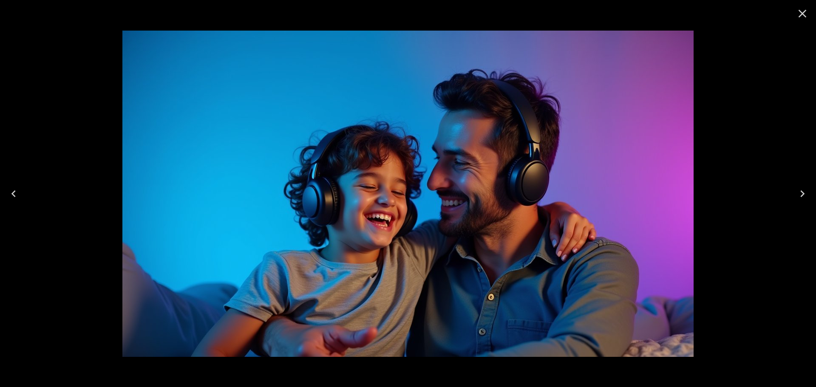
click at [523, 181] on img at bounding box center [407, 194] width 571 height 326
click at [803, 12] on icon "Close" at bounding box center [802, 14] width 14 height 14
